Goal: Task Accomplishment & Management: Complete application form

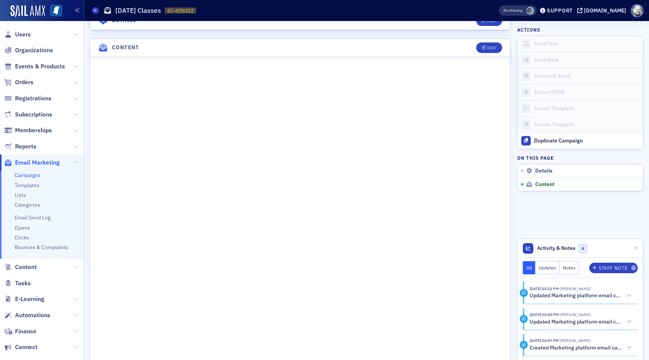
scroll to position [263, 0]
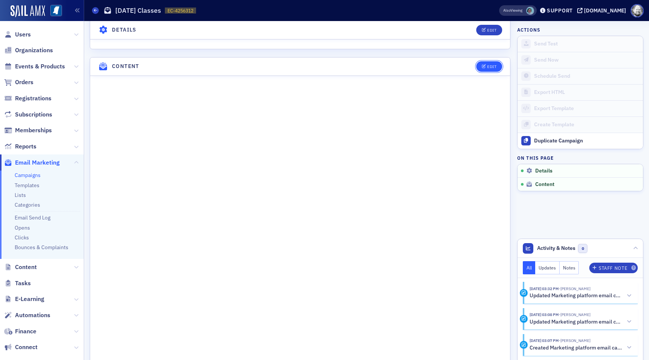
click at [485, 67] on icon "button" at bounding box center [484, 67] width 5 height 4
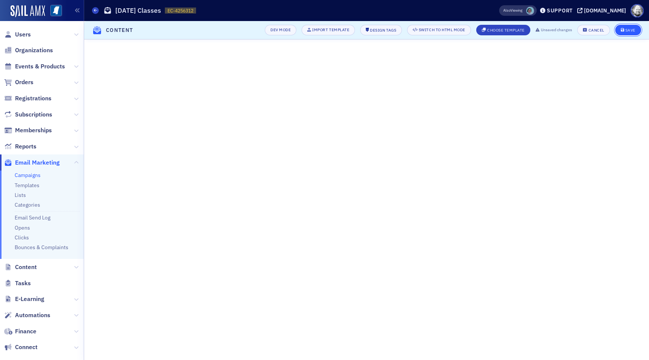
click at [632, 32] on div "Save" at bounding box center [631, 30] width 10 height 4
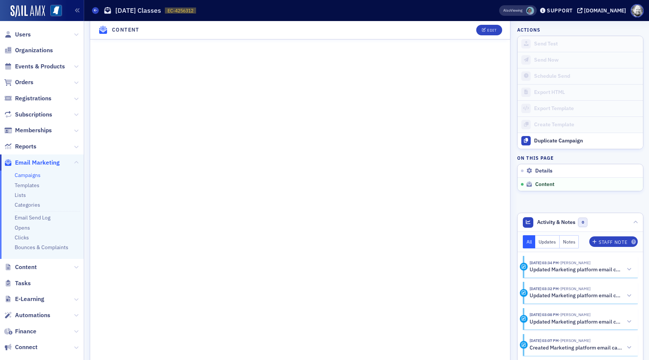
scroll to position [421, 0]
click at [494, 27] on button "Edit" at bounding box center [489, 30] width 26 height 11
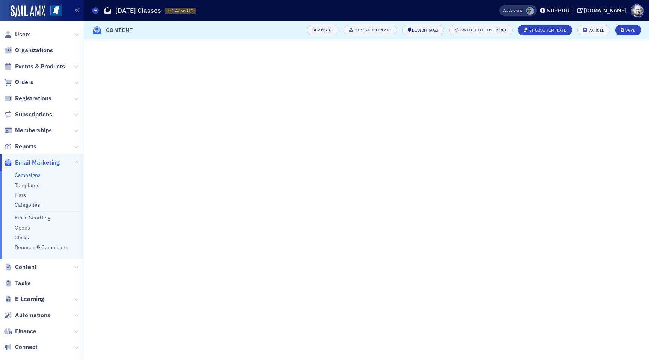
scroll to position [0, 0]
click at [624, 29] on icon "submit" at bounding box center [623, 30] width 4 height 4
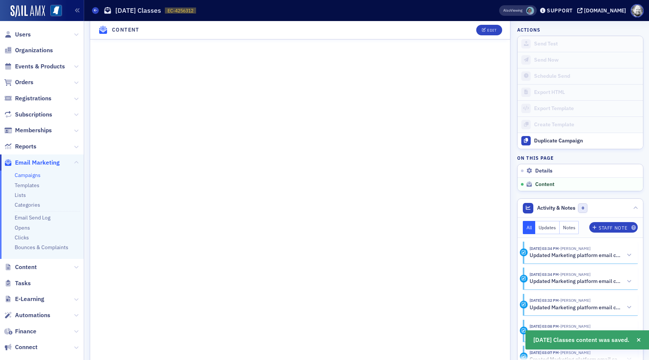
scroll to position [442, 0]
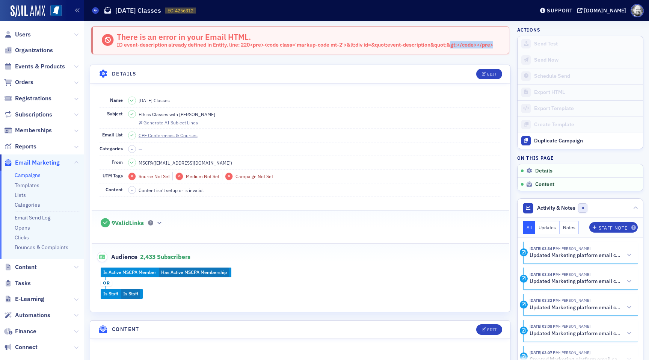
drag, startPoint x: 117, startPoint y: 45, endPoint x: 499, endPoint y: 46, distance: 381.8
click at [499, 46] on div "There is an error in your Email HTML. ID event-description already defined in E…" at bounding box center [300, 40] width 418 height 28
click at [120, 45] on div "ID event-description already defined in Entity, line: 220<pre><code class='mark…" at bounding box center [305, 45] width 377 height 7
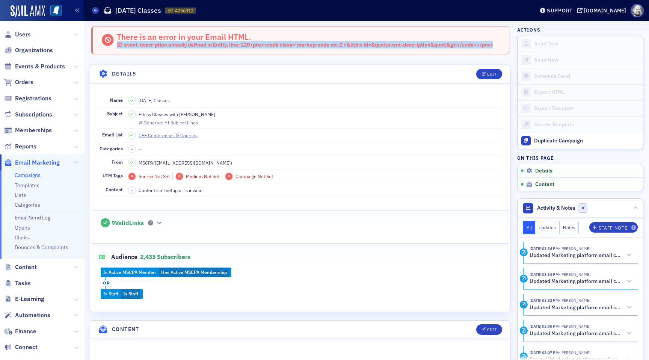
click at [120, 45] on div "ID event-description already defined in Entity, line: 220<pre><code class='mark…" at bounding box center [305, 45] width 377 height 7
copy div "ID event-description already defined in Entity, line: 220<pre><code class='mark…"
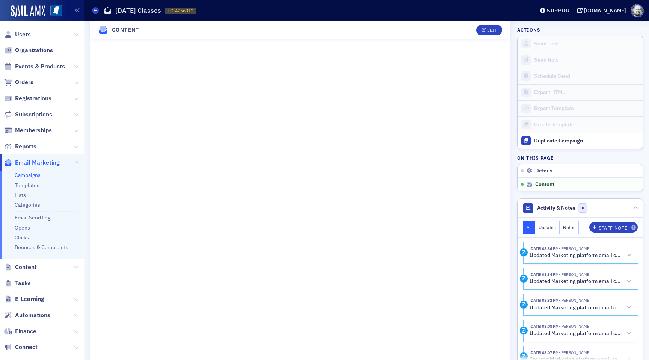
scroll to position [358, 0]
click at [494, 31] on div "Edit" at bounding box center [491, 30] width 9 height 4
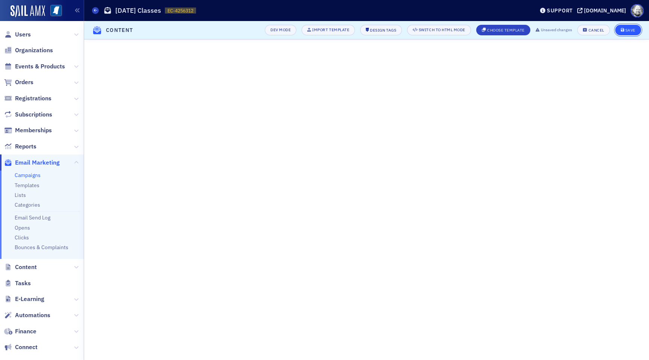
click at [625, 29] on span "Save" at bounding box center [628, 30] width 15 height 4
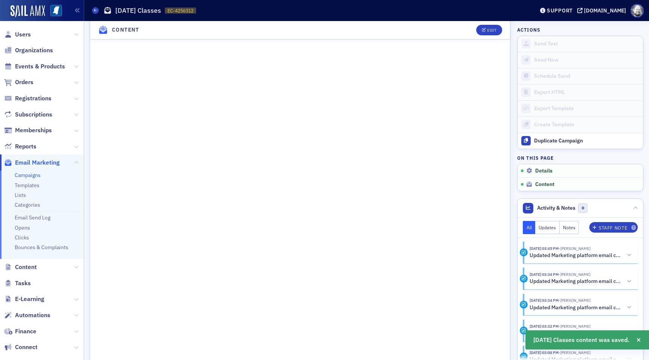
scroll to position [442, 0]
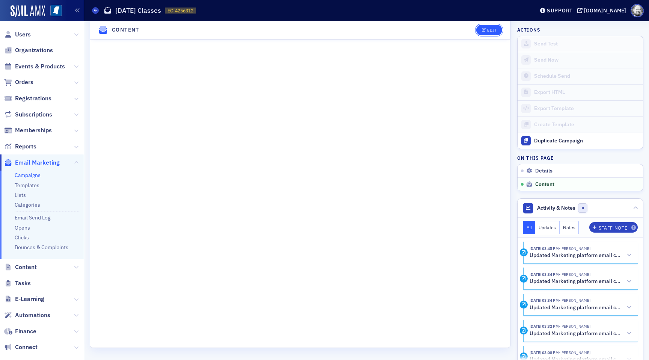
click at [490, 29] on div "Edit" at bounding box center [491, 30] width 9 height 4
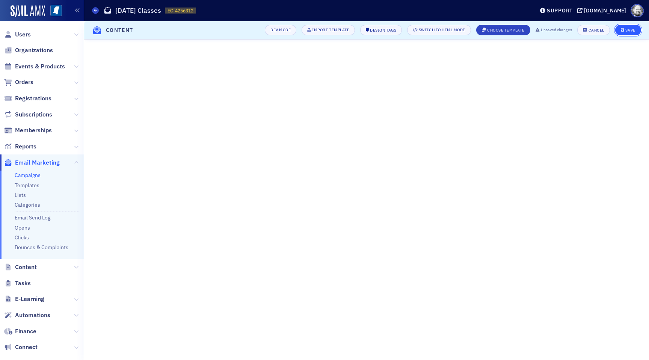
click at [635, 28] on div "Save" at bounding box center [631, 30] width 10 height 4
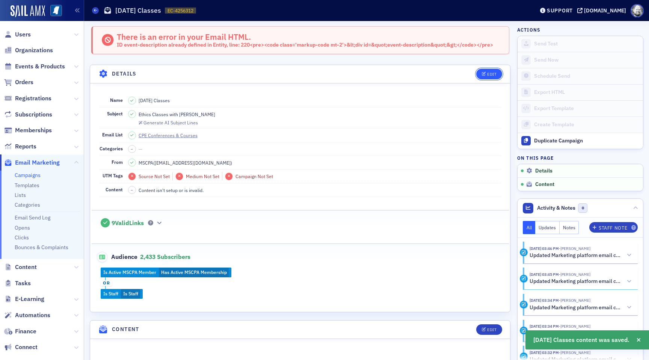
click at [487, 75] on span "Edit" at bounding box center [489, 74] width 15 height 4
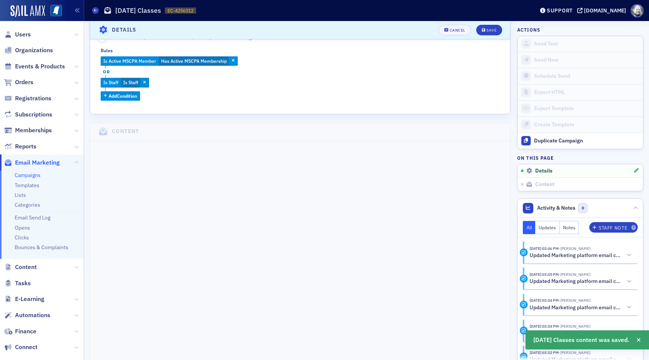
scroll to position [311, 0]
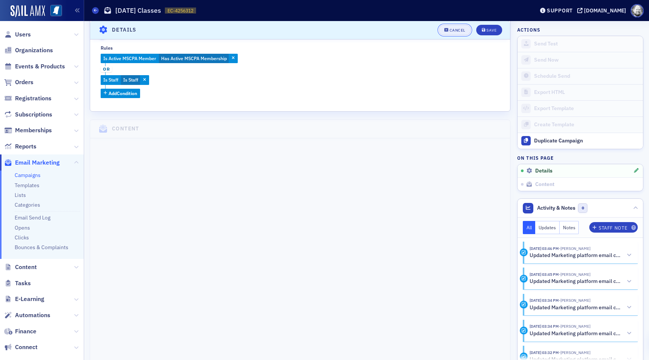
click at [454, 29] on div "Cancel" at bounding box center [458, 30] width 16 height 4
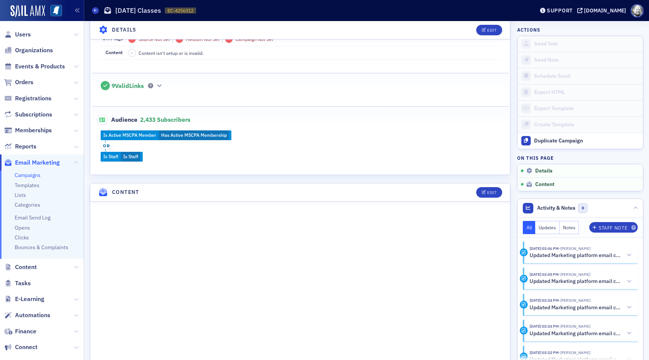
scroll to position [141, 0]
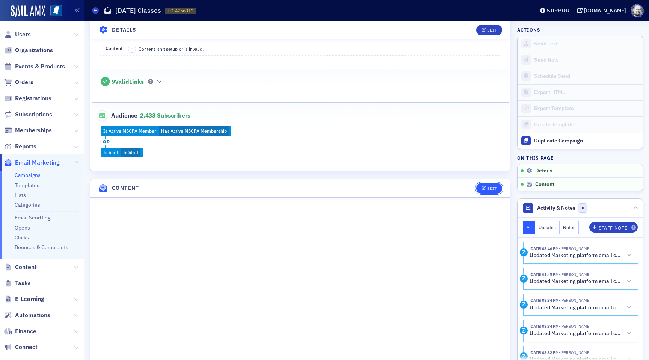
click at [487, 184] on button "Edit" at bounding box center [489, 188] width 26 height 11
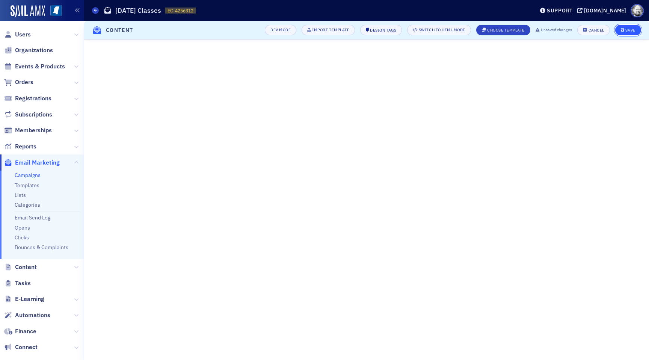
click at [620, 29] on button "Save" at bounding box center [629, 30] width 26 height 11
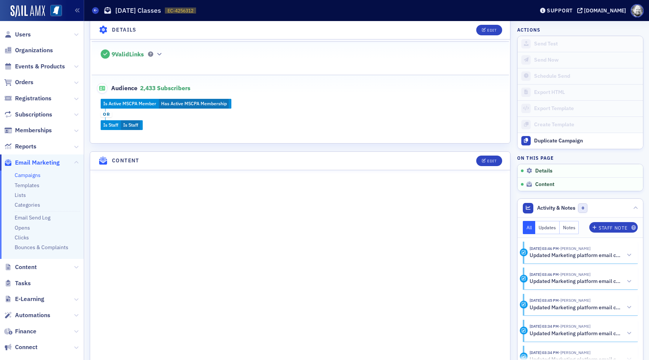
scroll to position [176, 0]
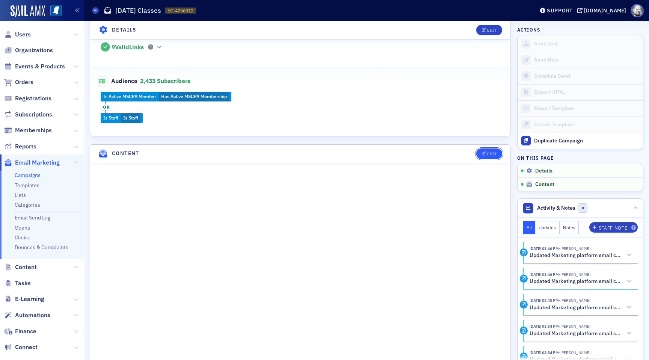
click at [492, 152] on div "Edit" at bounding box center [491, 154] width 9 height 4
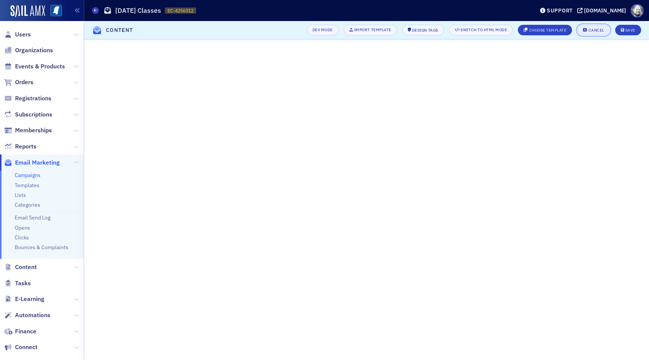
click at [585, 25] on div "Dev Mode Import Template Design Tags Switch to HTML Mode Choose Template Cancel…" at bounding box center [472, 30] width 340 height 11
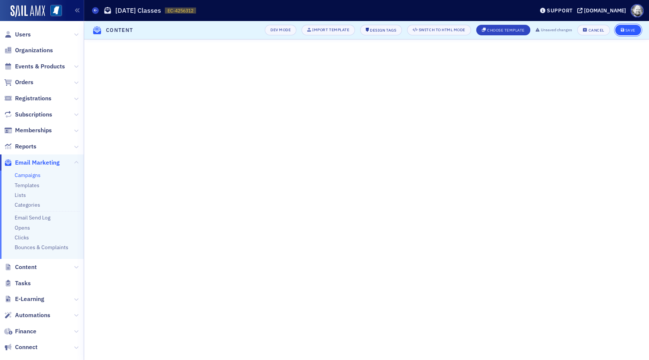
click at [638, 30] on button "Save" at bounding box center [629, 30] width 26 height 11
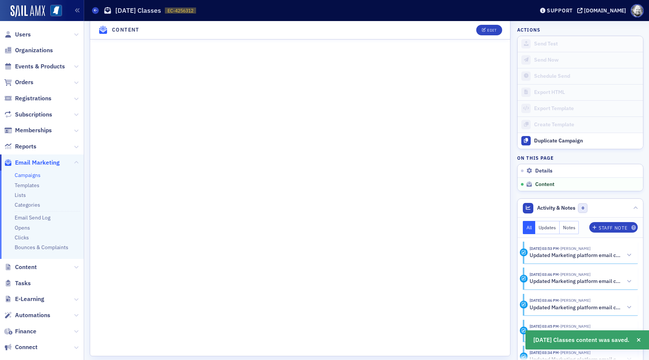
scroll to position [442, 0]
click at [486, 31] on icon "button" at bounding box center [484, 30] width 5 height 4
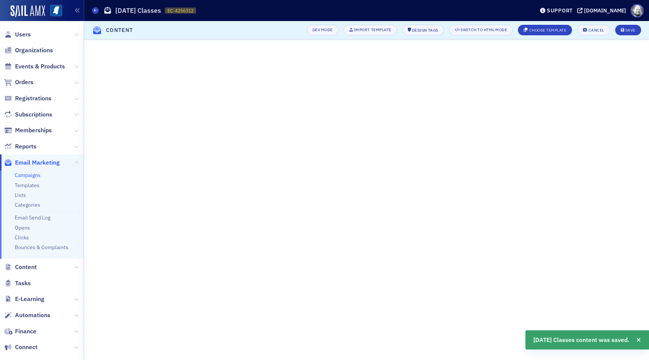
scroll to position [0, 0]
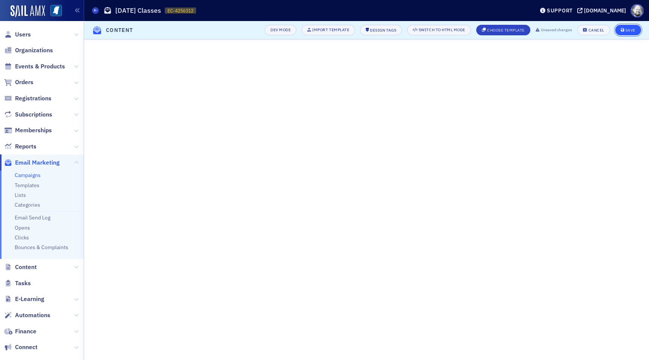
click at [629, 25] on button "Save" at bounding box center [629, 30] width 26 height 11
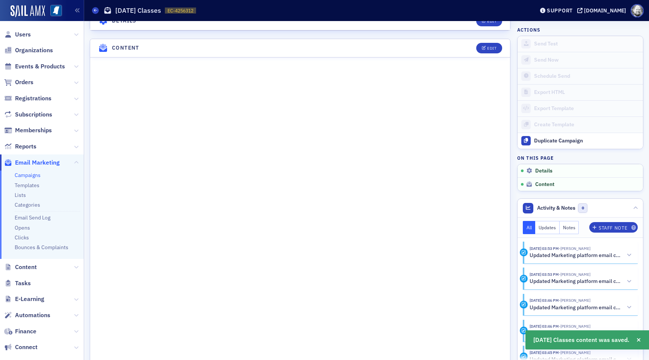
scroll to position [258, 0]
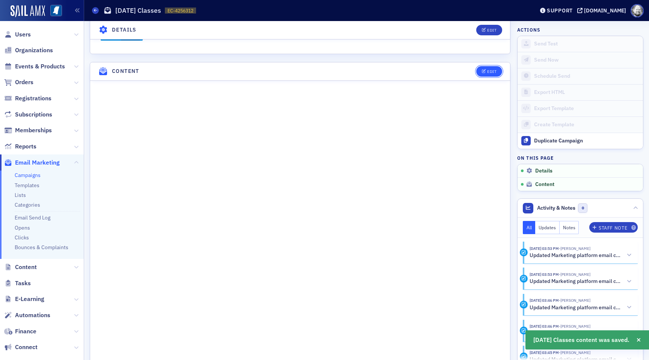
click at [487, 73] on button "Edit" at bounding box center [489, 71] width 26 height 11
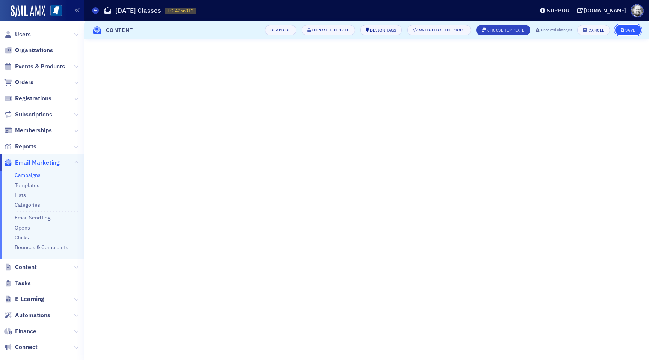
click at [628, 28] on div "Save" at bounding box center [631, 30] width 10 height 4
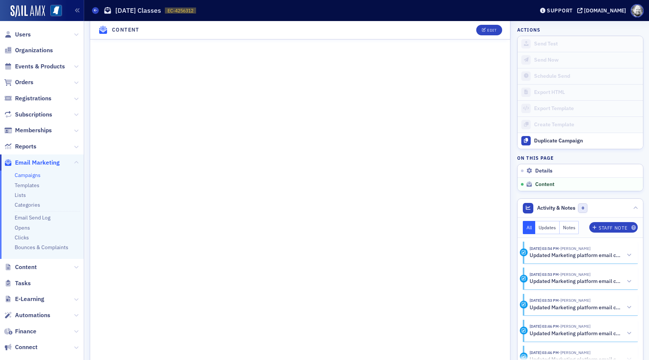
scroll to position [442, 0]
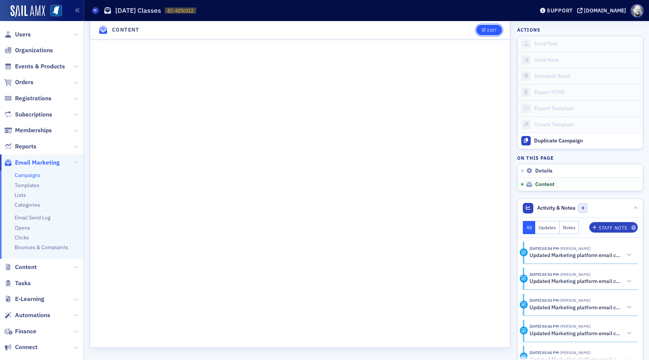
click at [492, 28] on div "Edit" at bounding box center [491, 30] width 9 height 4
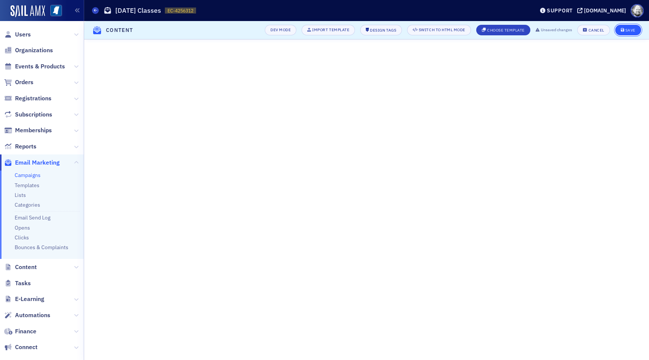
click at [634, 33] on button "Save" at bounding box center [629, 30] width 26 height 11
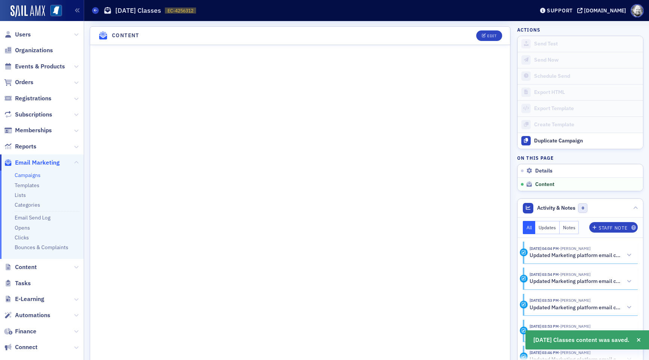
scroll to position [294, 0]
click at [489, 37] on button "Edit" at bounding box center [489, 35] width 26 height 11
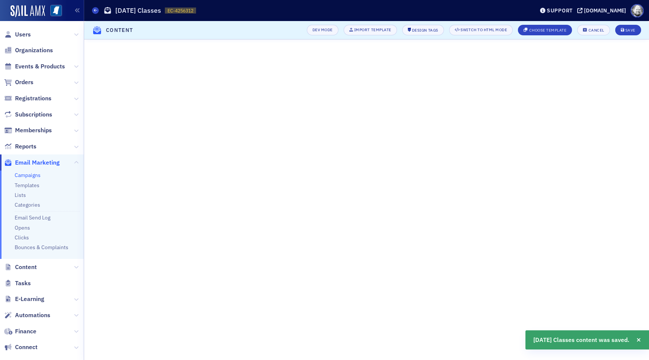
scroll to position [0, 0]
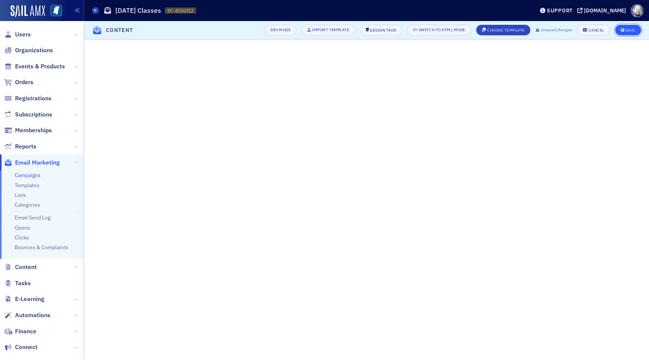
click at [631, 28] on div "Save" at bounding box center [631, 30] width 10 height 4
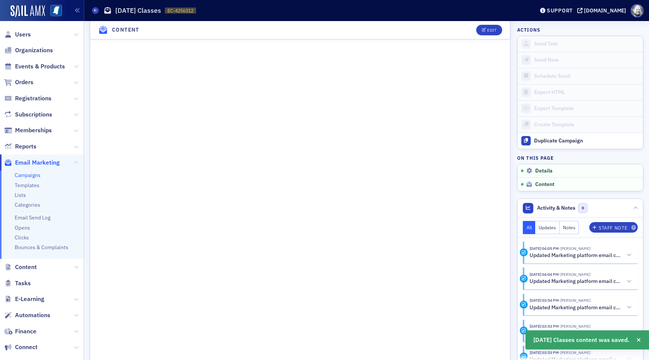
scroll to position [363, 0]
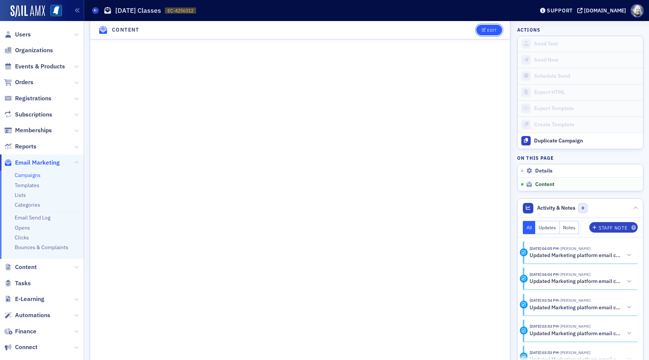
click at [483, 32] on button "Edit" at bounding box center [489, 30] width 26 height 11
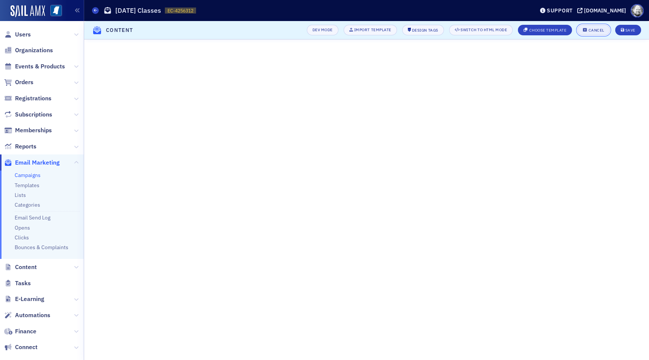
click at [593, 32] on div "Cancel" at bounding box center [597, 30] width 16 height 4
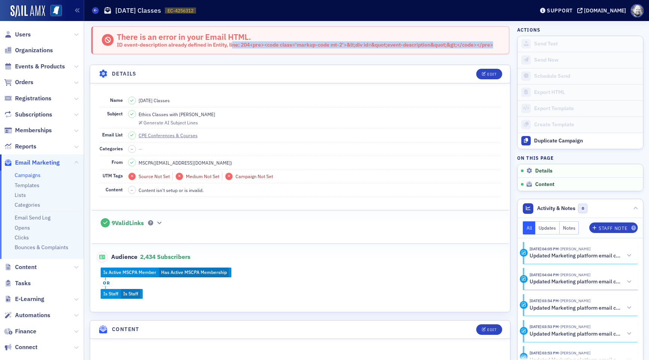
drag, startPoint x: 117, startPoint y: 44, endPoint x: 139, endPoint y: 53, distance: 23.9
click at [139, 53] on div "There is an error in your Email HTML. ID event-description already defined in E…" at bounding box center [300, 40] width 418 height 28
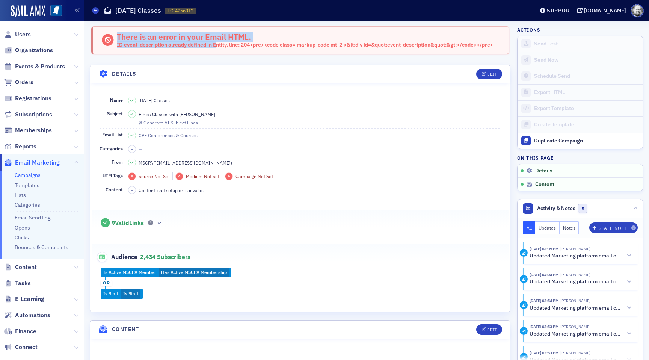
drag, startPoint x: 116, startPoint y: 44, endPoint x: 216, endPoint y: 47, distance: 100.7
click at [216, 47] on div "There is an error in your Email HTML. ID event-description already defined in E…" at bounding box center [297, 40] width 393 height 17
click at [216, 47] on div "ID event-description already defined in Entity, line: 204<pre><code class='mark…" at bounding box center [305, 45] width 377 height 7
drag, startPoint x: 117, startPoint y: 45, endPoint x: 227, endPoint y: 48, distance: 109.4
click at [227, 48] on div "ID event-description already defined in Entity, line: 204<pre><code class='mark…" at bounding box center [305, 45] width 377 height 7
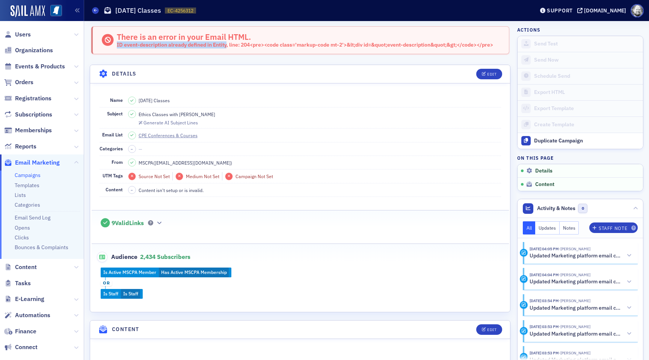
copy div "ID event-description already defined in Entity"
click at [316, 97] on dd "[DATE] Classes" at bounding box center [314, 100] width 373 height 13
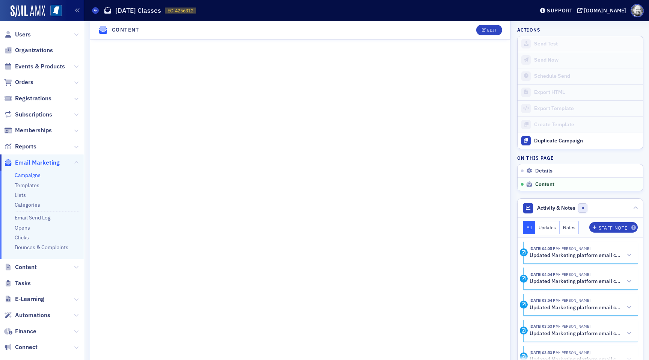
scroll to position [330, 0]
click at [486, 32] on icon "button" at bounding box center [484, 30] width 5 height 4
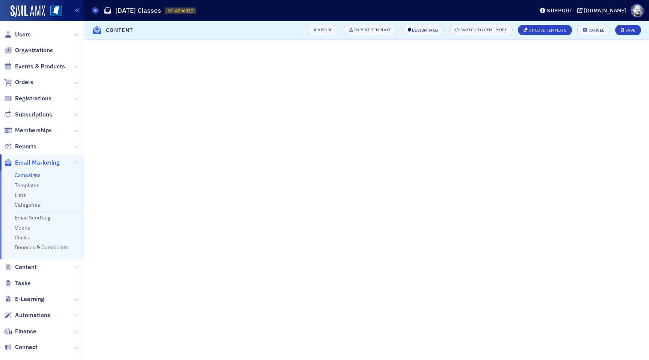
scroll to position [0, 0]
click at [477, 27] on button "Switch to HTML Mode" at bounding box center [481, 30] width 64 height 11
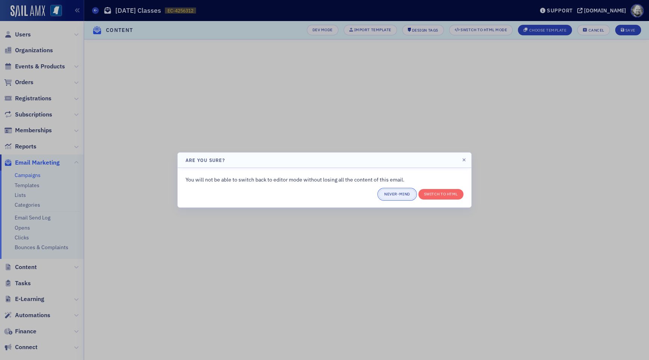
click at [392, 192] on button "Never-mind" at bounding box center [397, 194] width 37 height 11
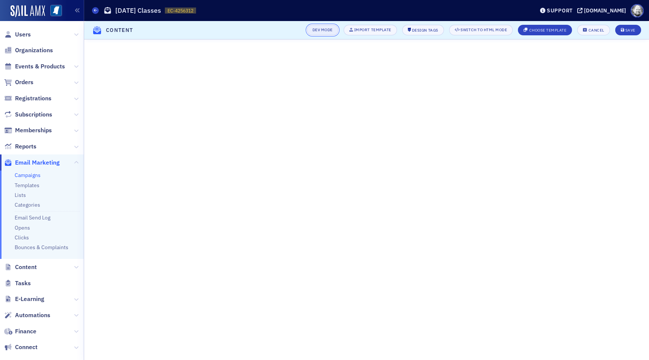
click at [330, 29] on button "Dev Mode" at bounding box center [323, 30] width 32 height 11
click at [330, 29] on button "Disable Dev Mode" at bounding box center [314, 30] width 49 height 11
click at [622, 26] on button "Save" at bounding box center [629, 30] width 26 height 11
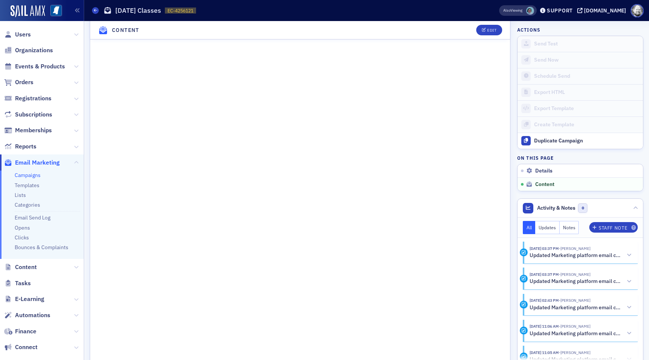
scroll to position [476, 0]
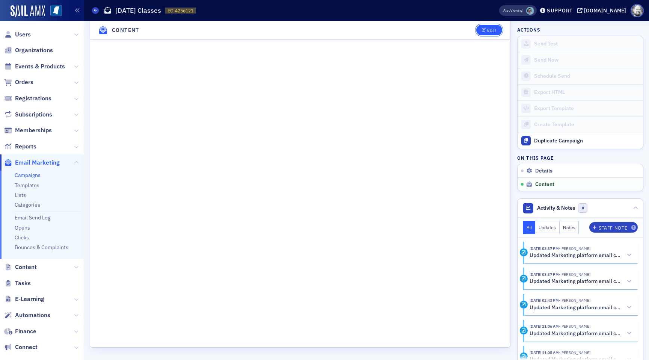
click at [489, 30] on div "Edit" at bounding box center [491, 30] width 9 height 4
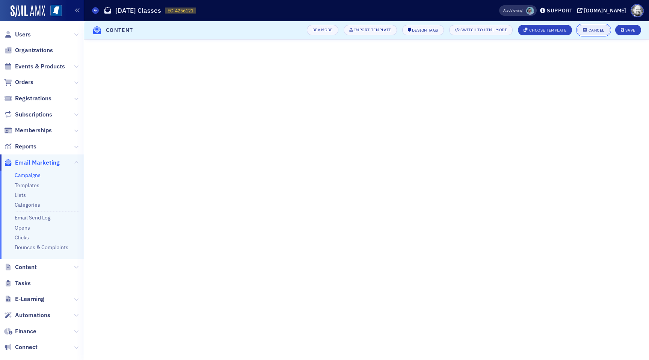
click at [590, 30] on div "Cancel" at bounding box center [597, 30] width 16 height 4
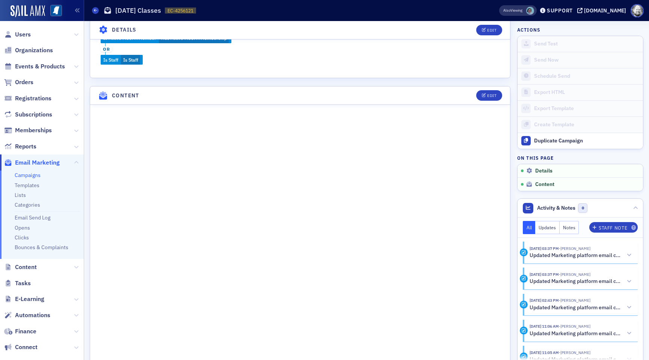
scroll to position [308, 0]
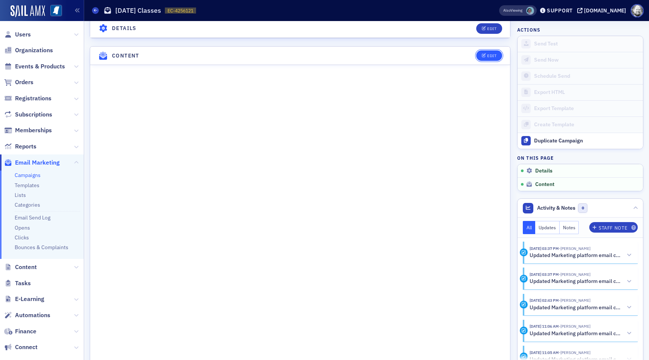
click at [493, 54] on div "Edit" at bounding box center [491, 56] width 9 height 4
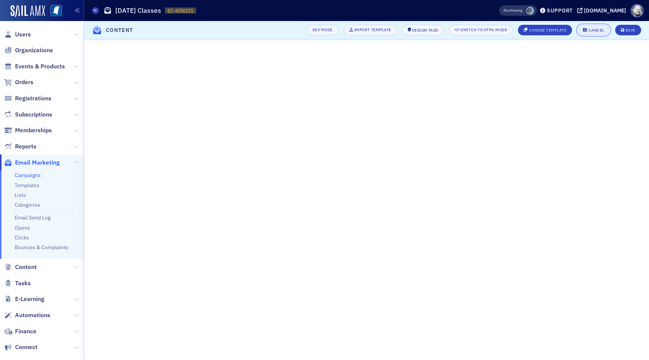
click at [593, 26] on button "Cancel" at bounding box center [594, 30] width 32 height 11
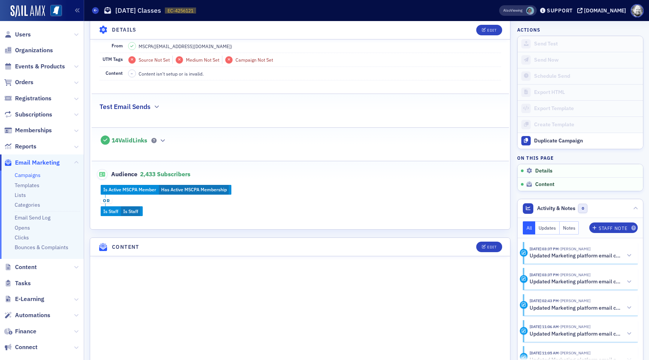
scroll to position [214, 0]
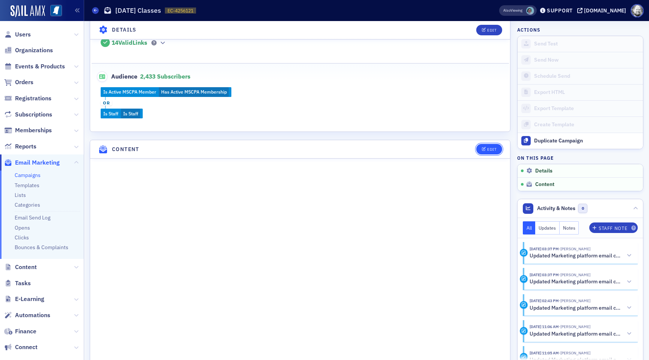
click at [490, 145] on button "Edit" at bounding box center [489, 149] width 26 height 11
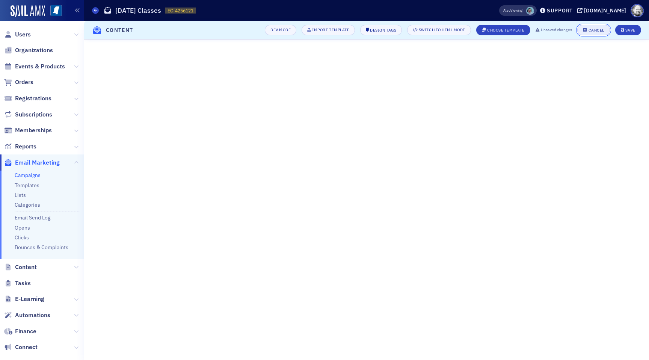
click at [593, 27] on button "Cancel" at bounding box center [594, 30] width 32 height 11
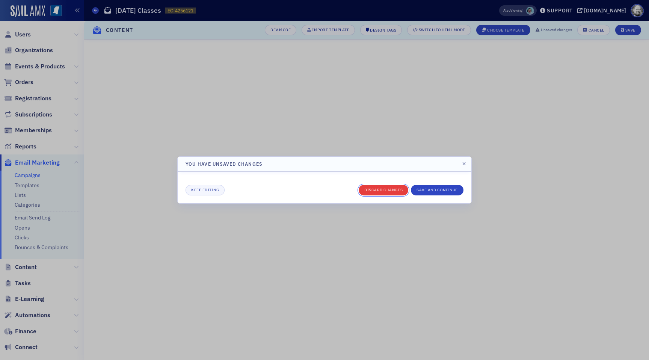
click at [399, 189] on button "Discard changes" at bounding box center [384, 190] width 50 height 11
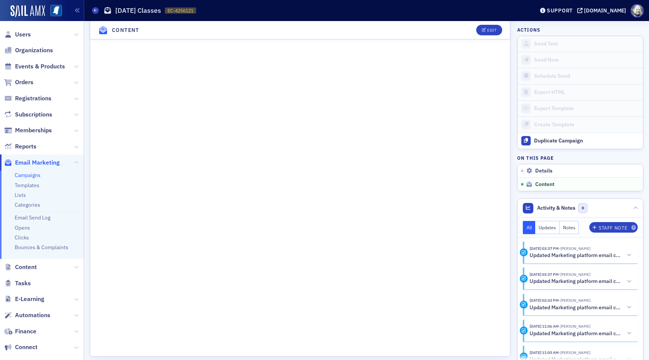
scroll to position [463, 0]
click at [491, 31] on div "Edit" at bounding box center [491, 30] width 9 height 4
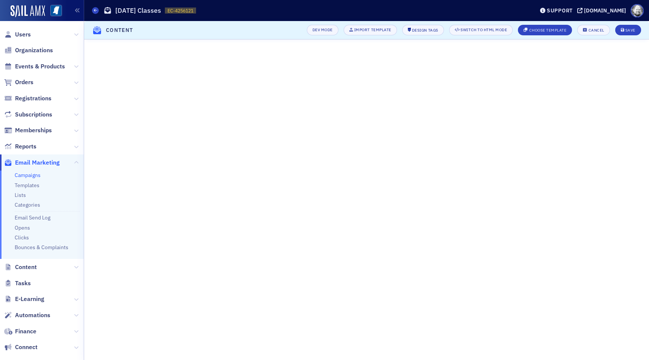
scroll to position [0, 0]
click at [628, 29] on div "Save" at bounding box center [631, 30] width 10 height 4
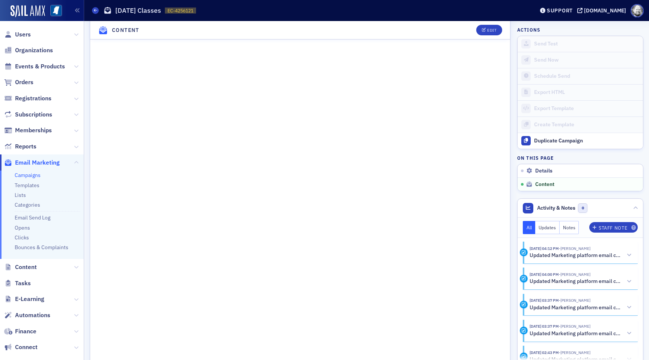
scroll to position [490, 0]
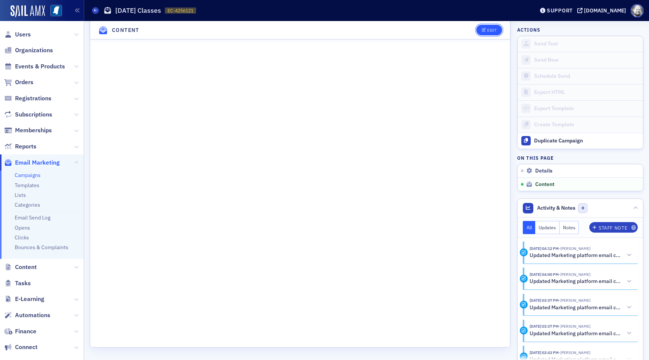
click at [486, 28] on icon "button" at bounding box center [484, 30] width 5 height 4
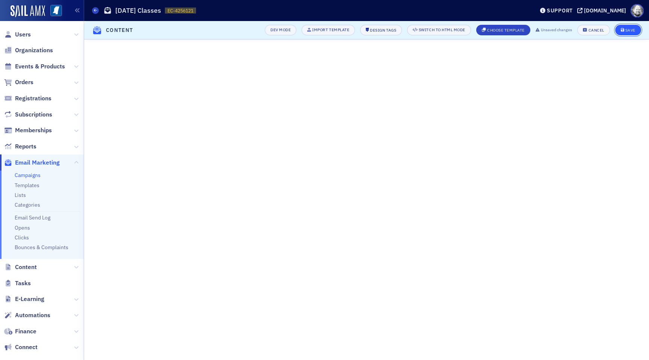
click at [635, 28] on div "Save" at bounding box center [631, 30] width 10 height 4
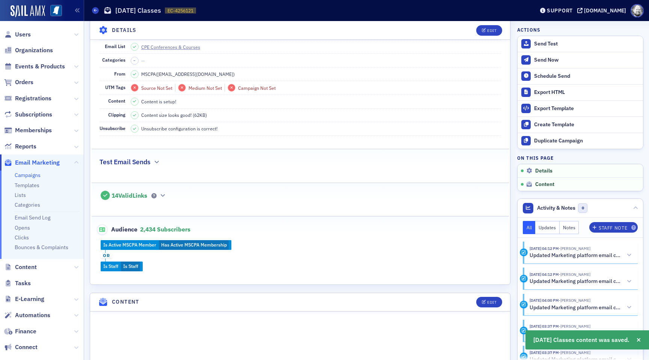
scroll to position [0, 0]
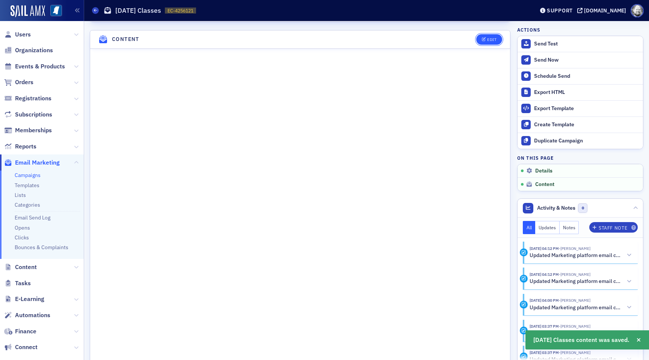
click at [486, 40] on span "Edit" at bounding box center [489, 40] width 15 height 4
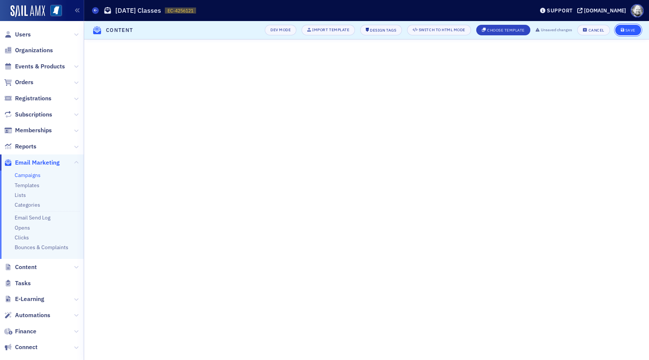
click at [631, 27] on button "Save" at bounding box center [629, 30] width 26 height 11
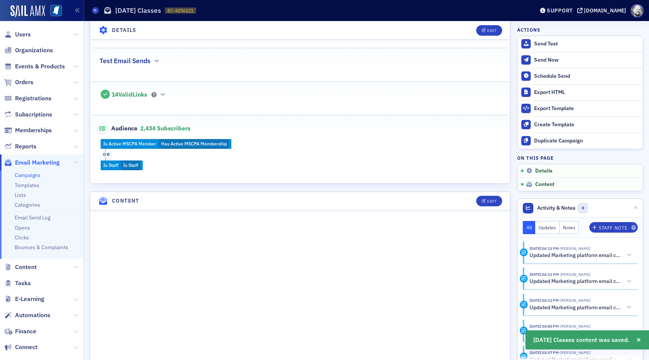
scroll to position [0, 0]
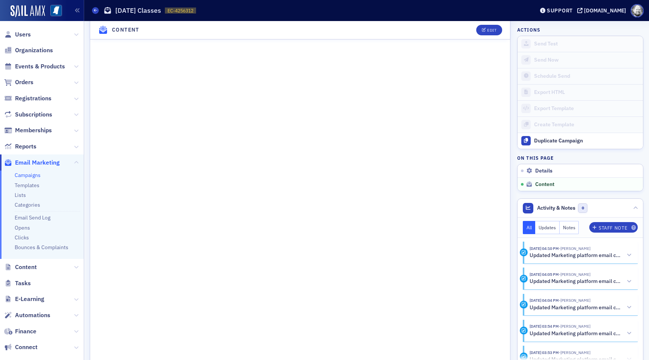
scroll to position [442, 0]
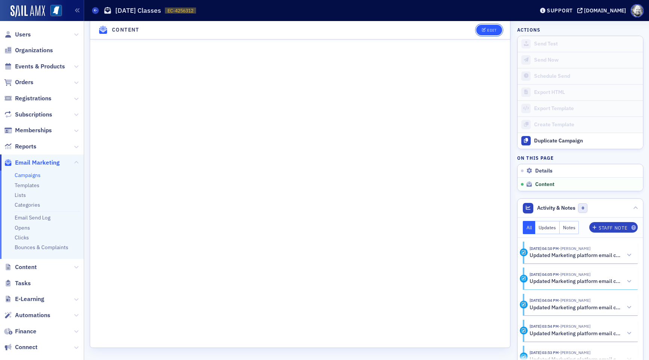
click at [484, 32] on icon "button" at bounding box center [484, 30] width 5 height 4
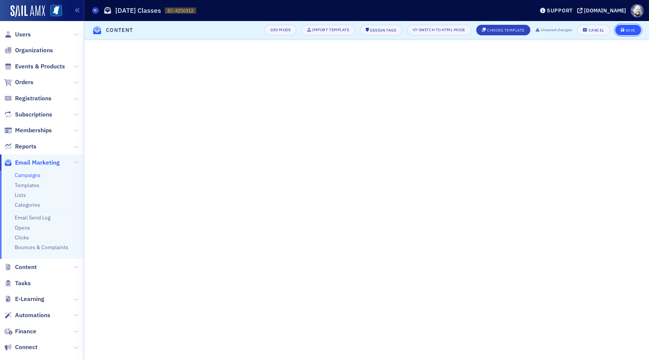
click at [629, 30] on div "Save" at bounding box center [631, 30] width 10 height 4
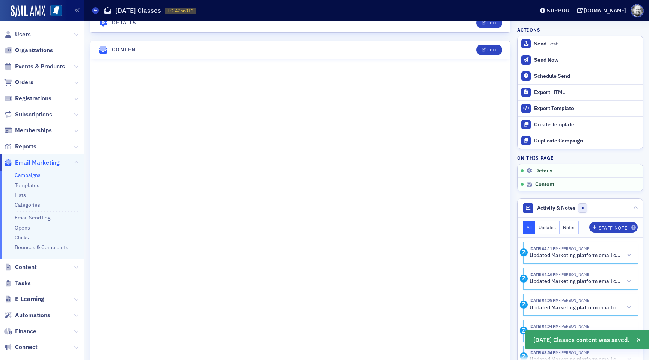
scroll to position [316, 0]
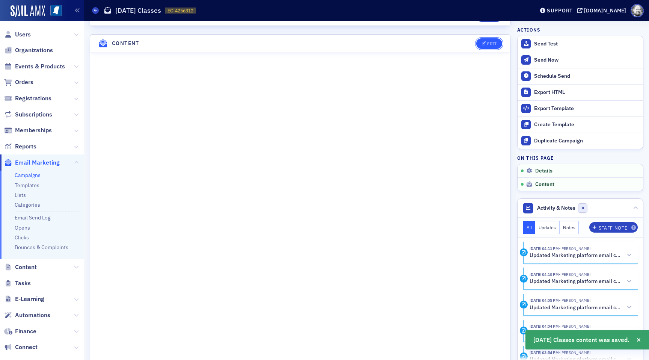
click at [488, 44] on div "Edit" at bounding box center [491, 44] width 9 height 4
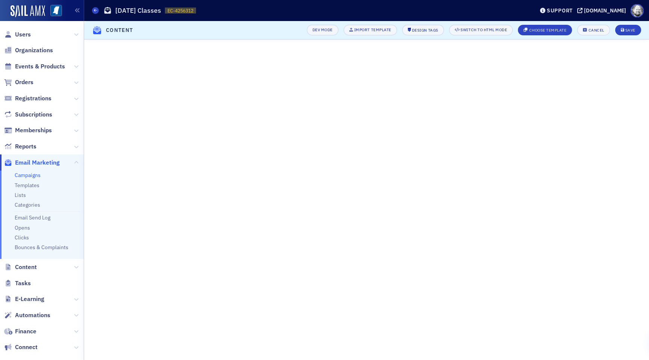
scroll to position [0, 0]
click at [631, 29] on div "Save" at bounding box center [631, 30] width 10 height 4
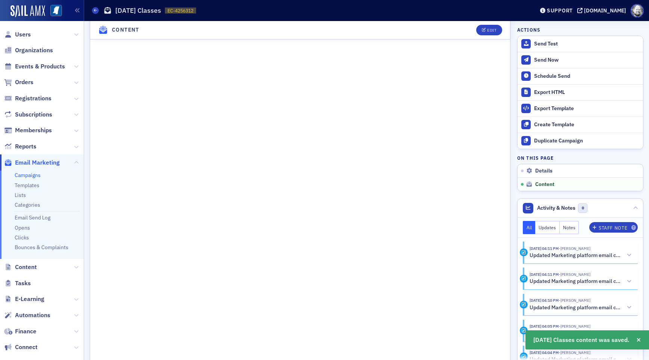
scroll to position [448, 0]
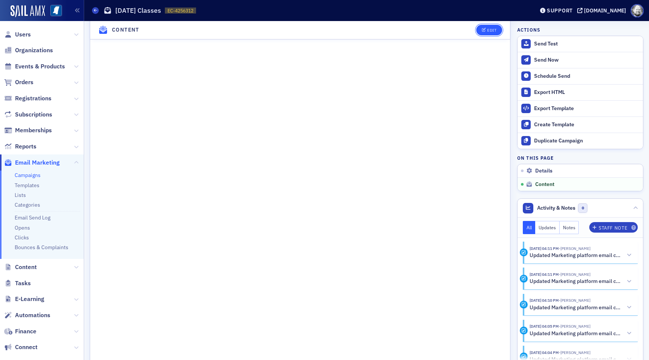
click at [496, 30] on div "Edit" at bounding box center [491, 30] width 9 height 4
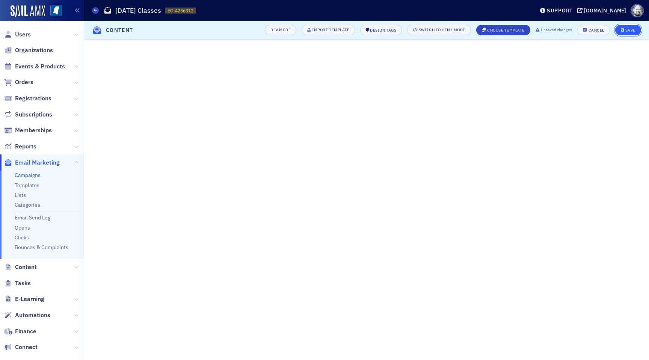
click at [635, 30] on button "Save" at bounding box center [629, 30] width 26 height 11
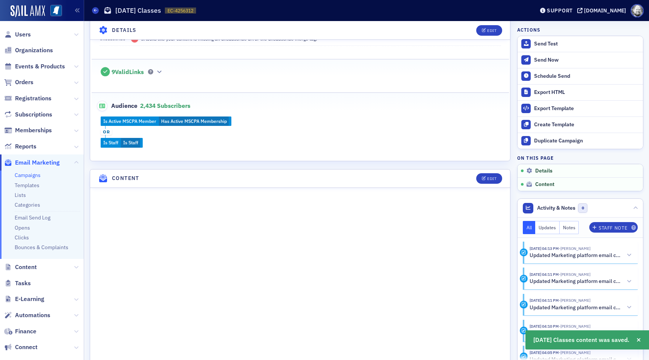
scroll to position [473, 0]
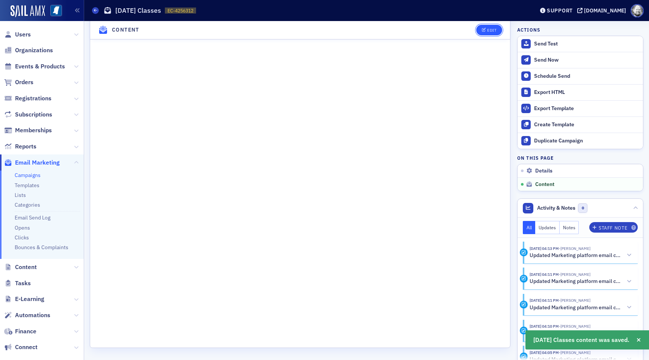
click at [494, 31] on div "Edit" at bounding box center [491, 30] width 9 height 4
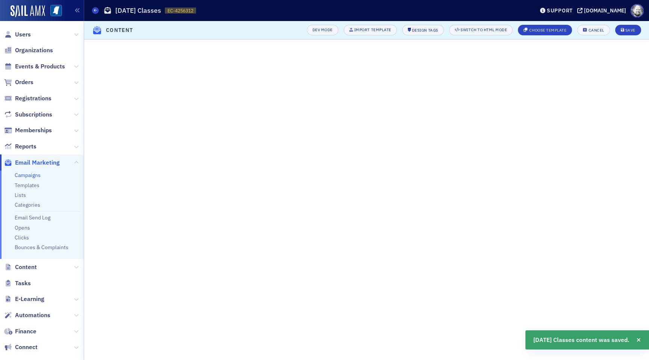
scroll to position [0, 0]
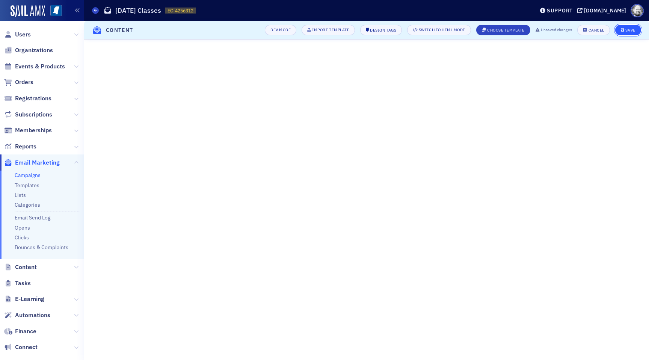
click at [627, 29] on div "Save" at bounding box center [631, 30] width 10 height 4
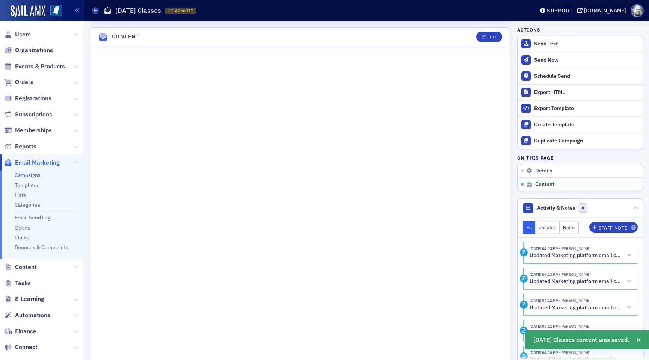
scroll to position [325, 0]
